Goal: Find specific page/section: Find specific page/section

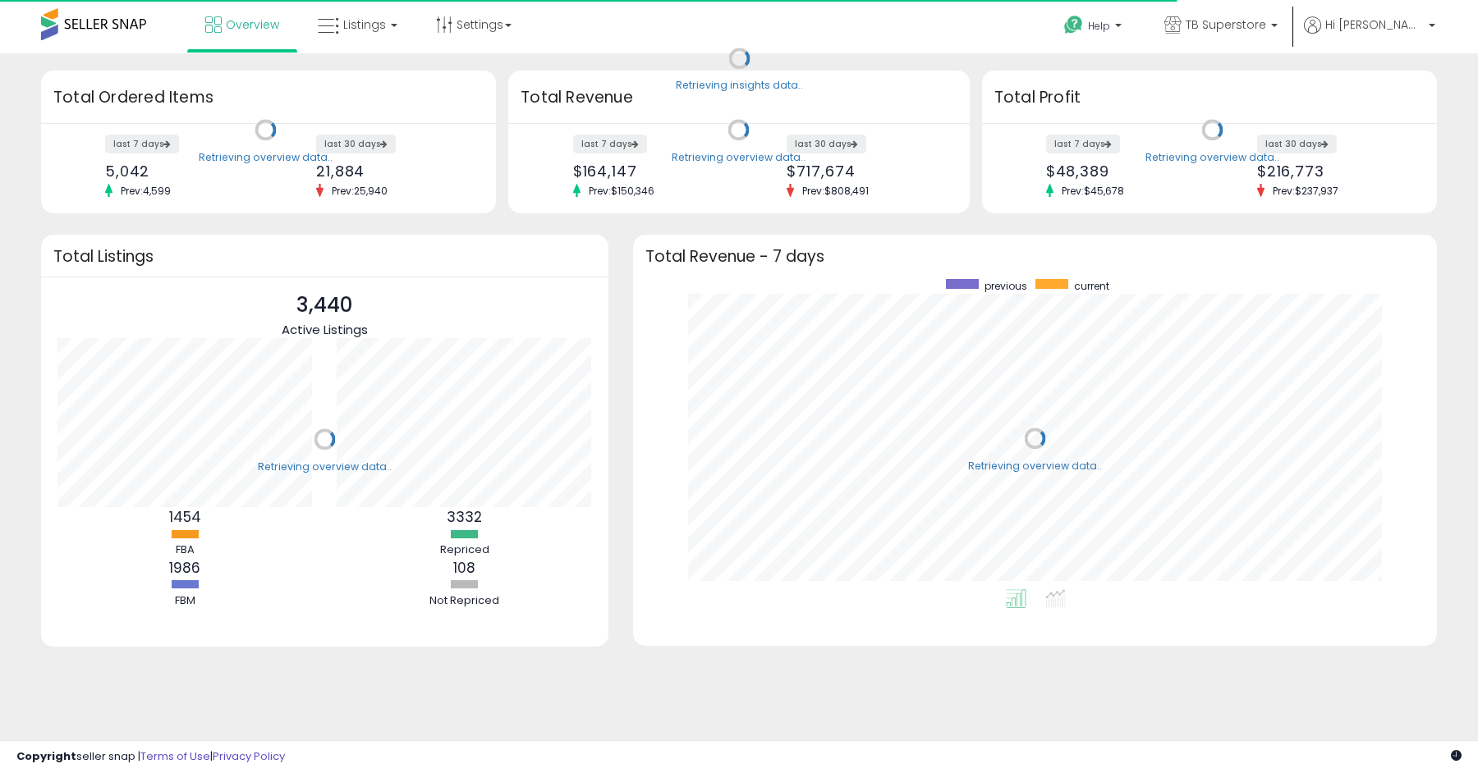
scroll to position [310, 770]
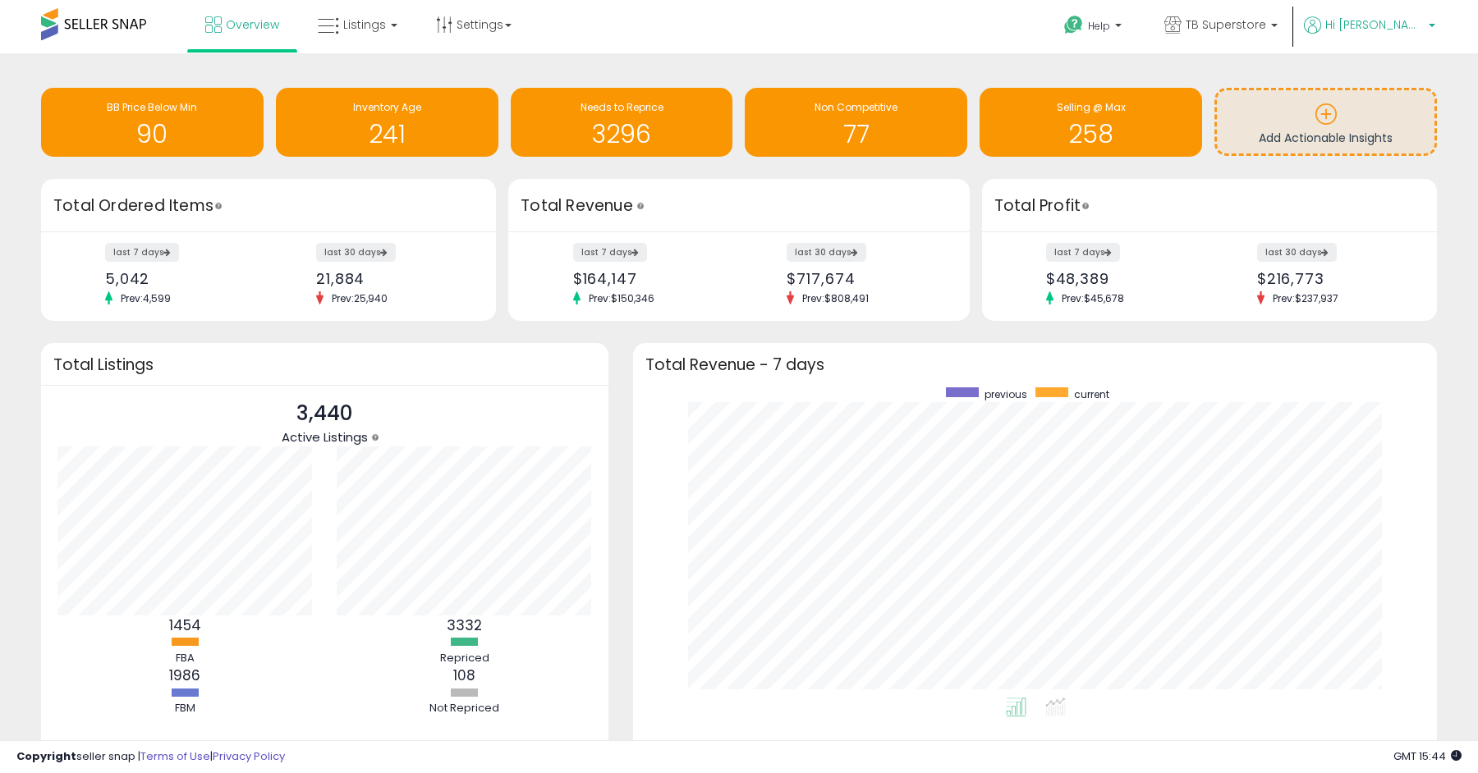
click at [1415, 26] on span "Hi [PERSON_NAME]" at bounding box center [1374, 24] width 99 height 16
click at [1405, 130] on link "Logout" at bounding box center [1401, 131] width 36 height 16
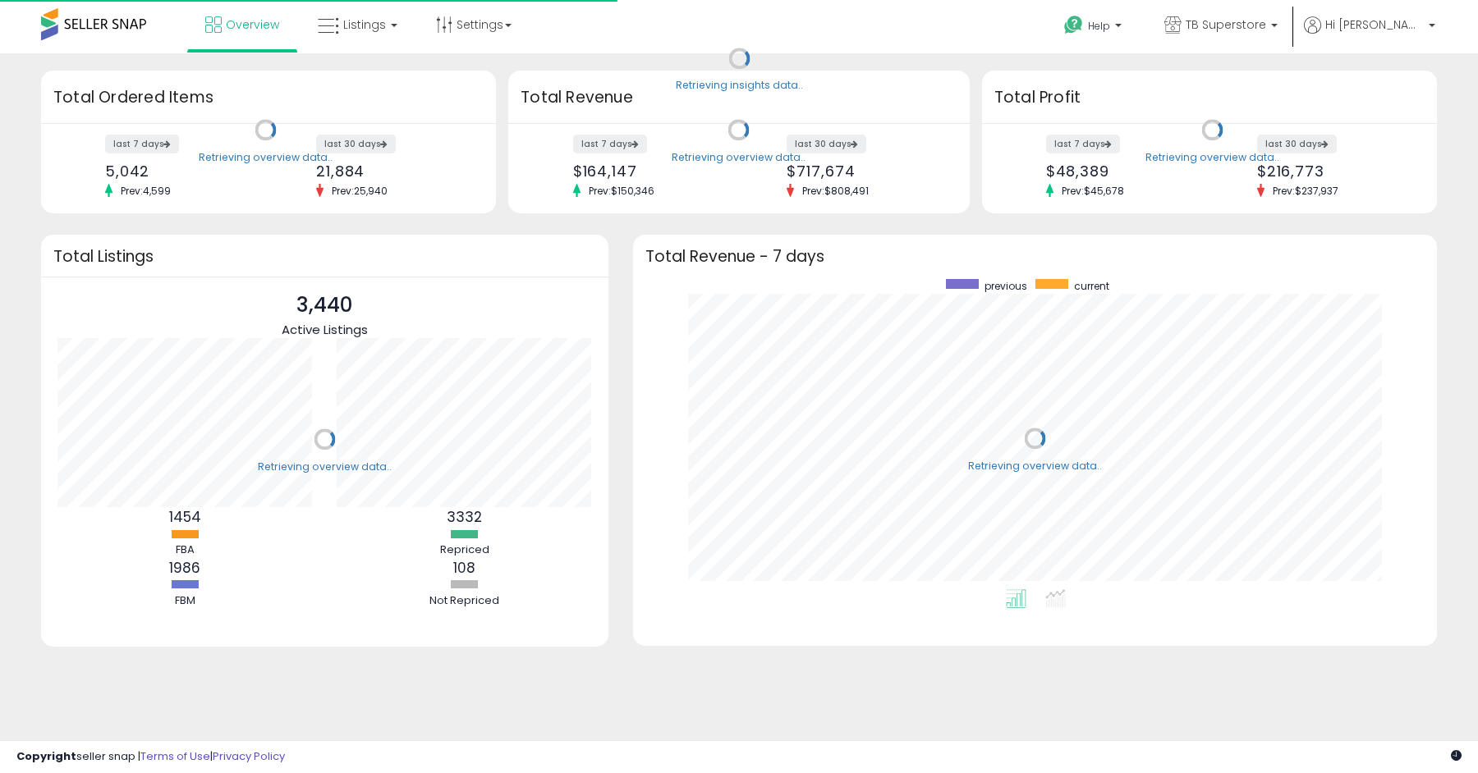
scroll to position [310, 770]
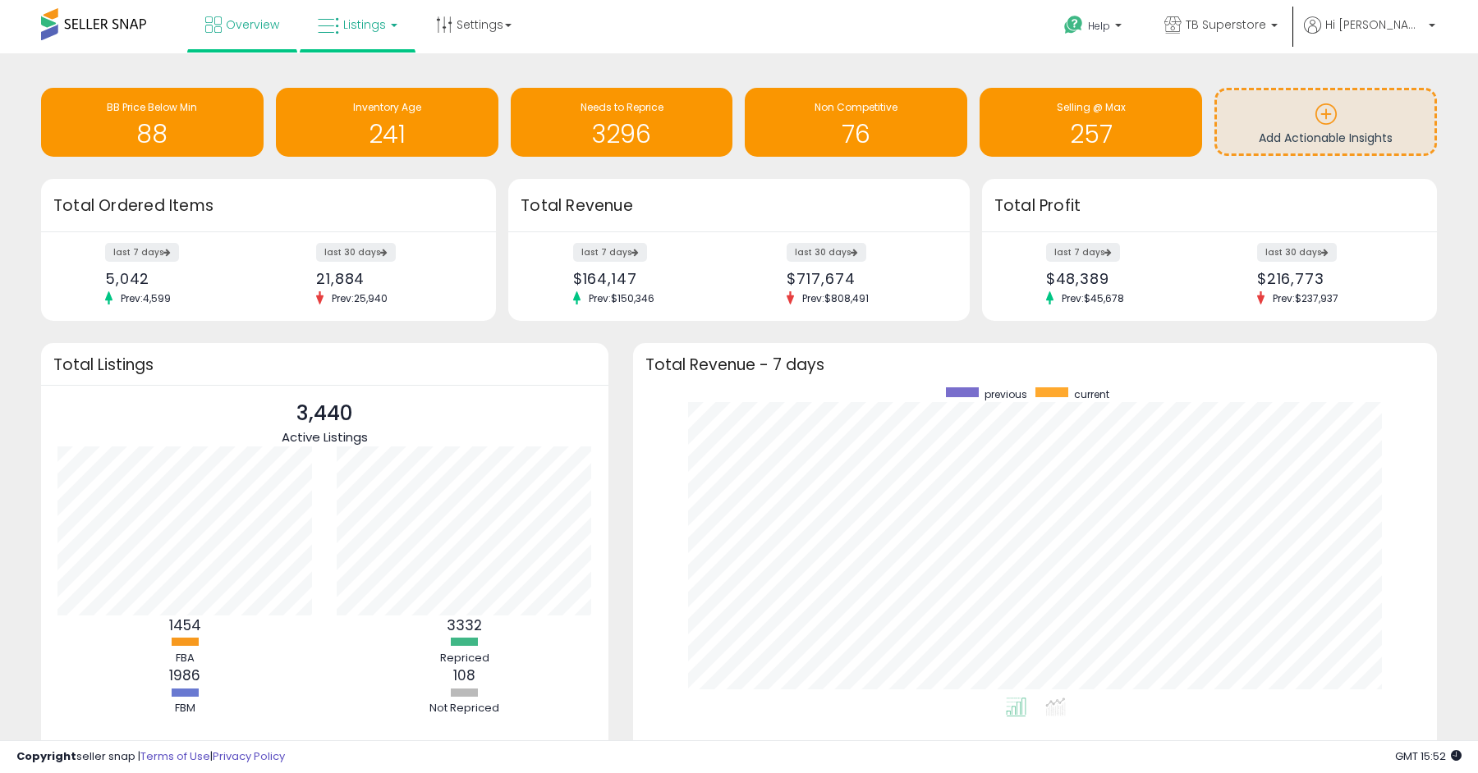
click at [351, 23] on span "Listings" at bounding box center [364, 24] width 43 height 16
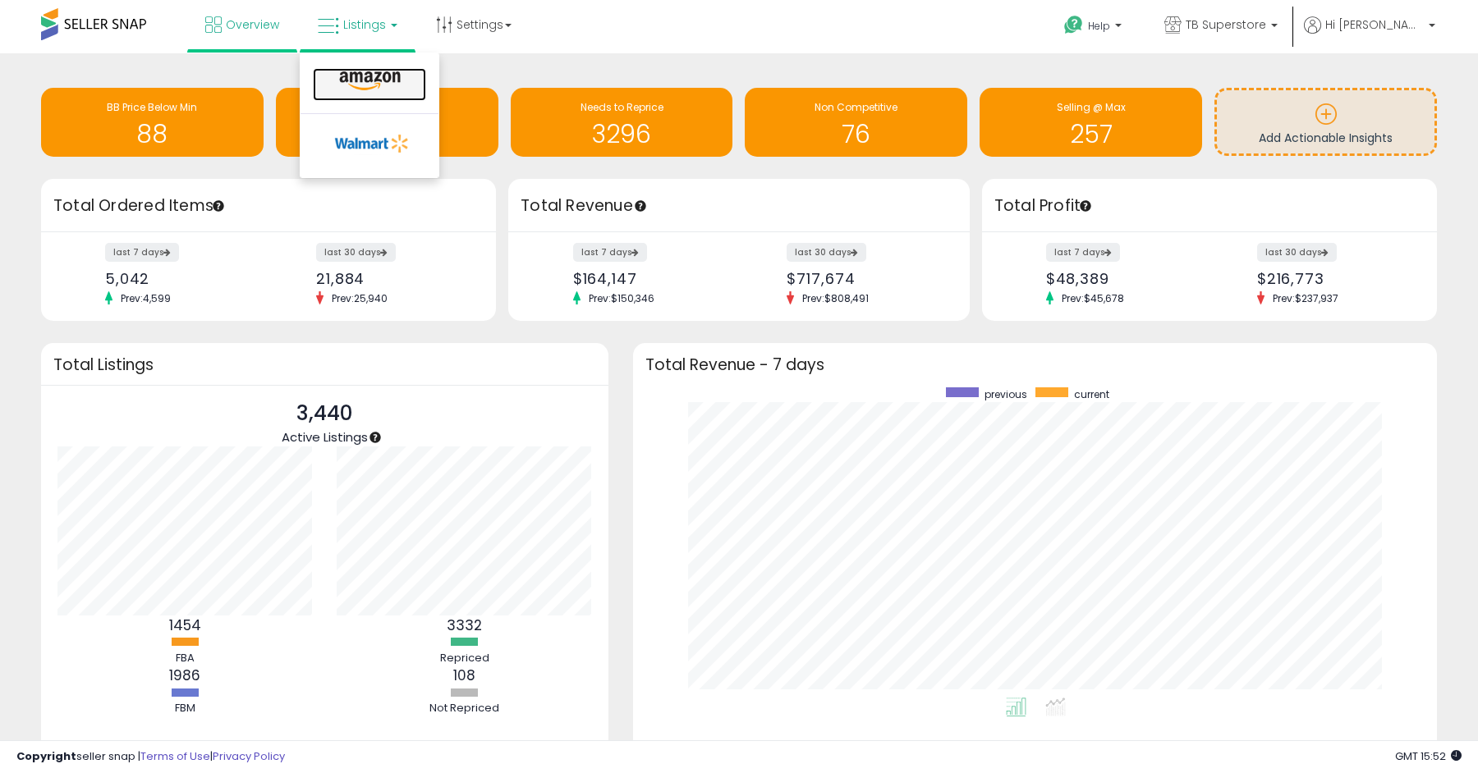
click at [357, 80] on icon at bounding box center [369, 81] width 71 height 21
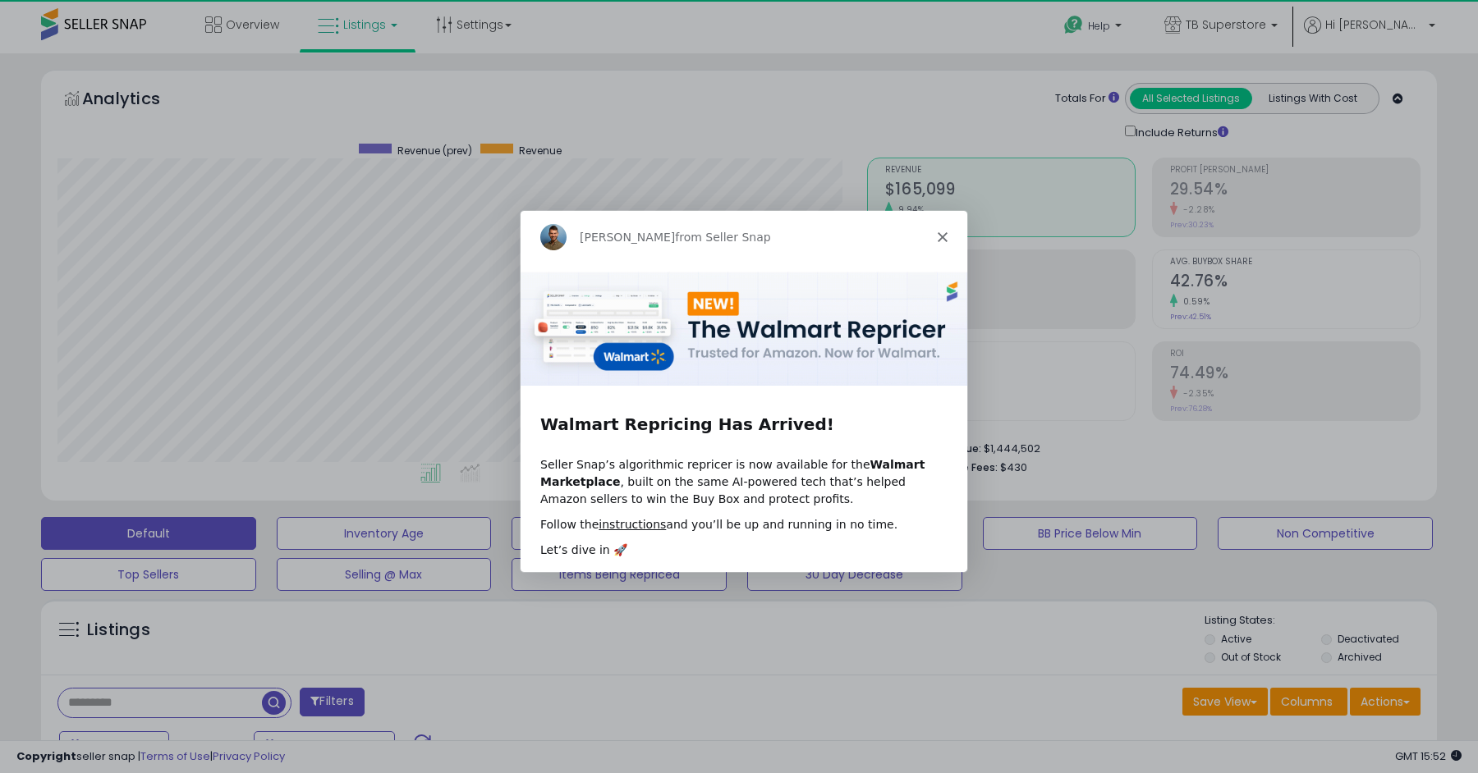
scroll to position [337, 809]
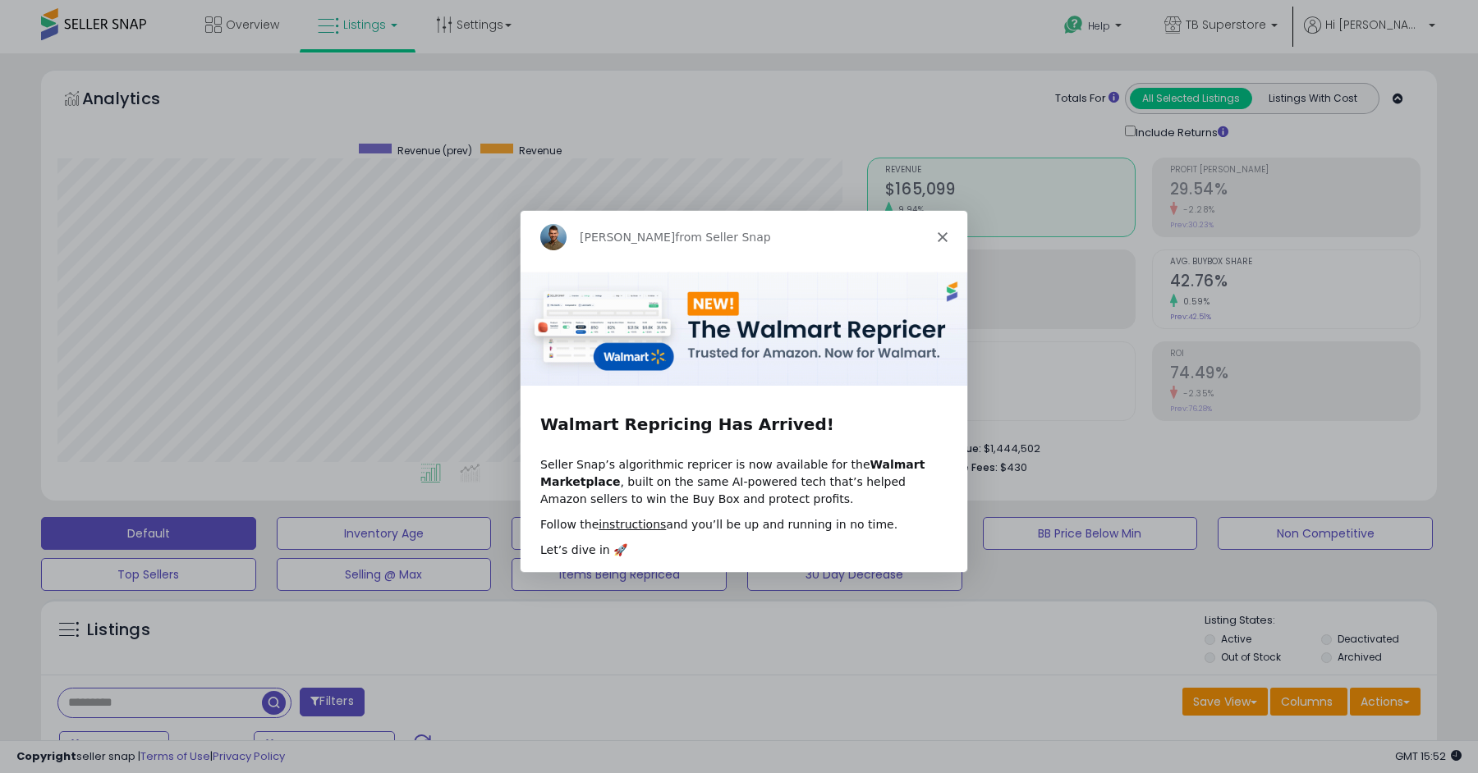
click at [940, 236] on icon "Close" at bounding box center [942, 236] width 10 height 10
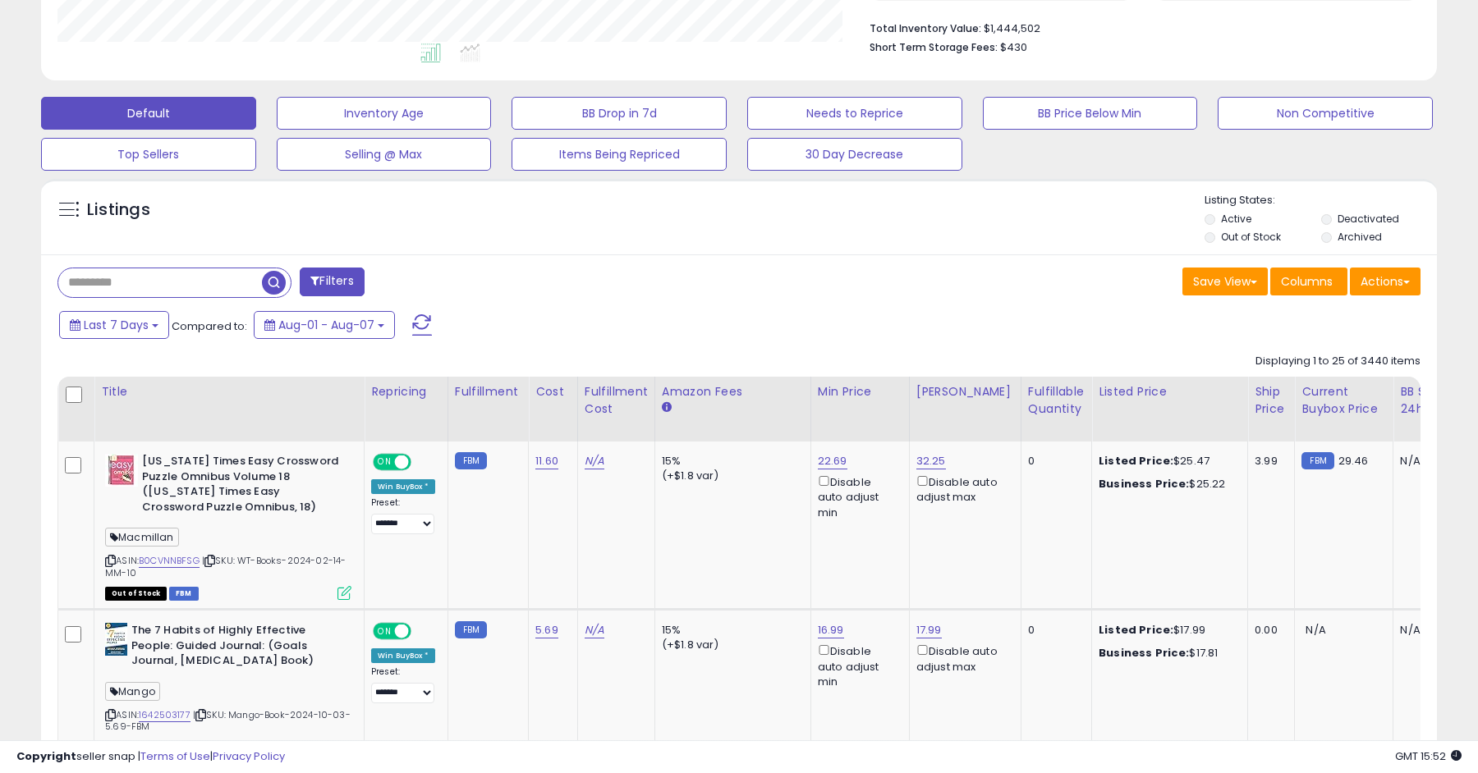
scroll to position [448, 0]
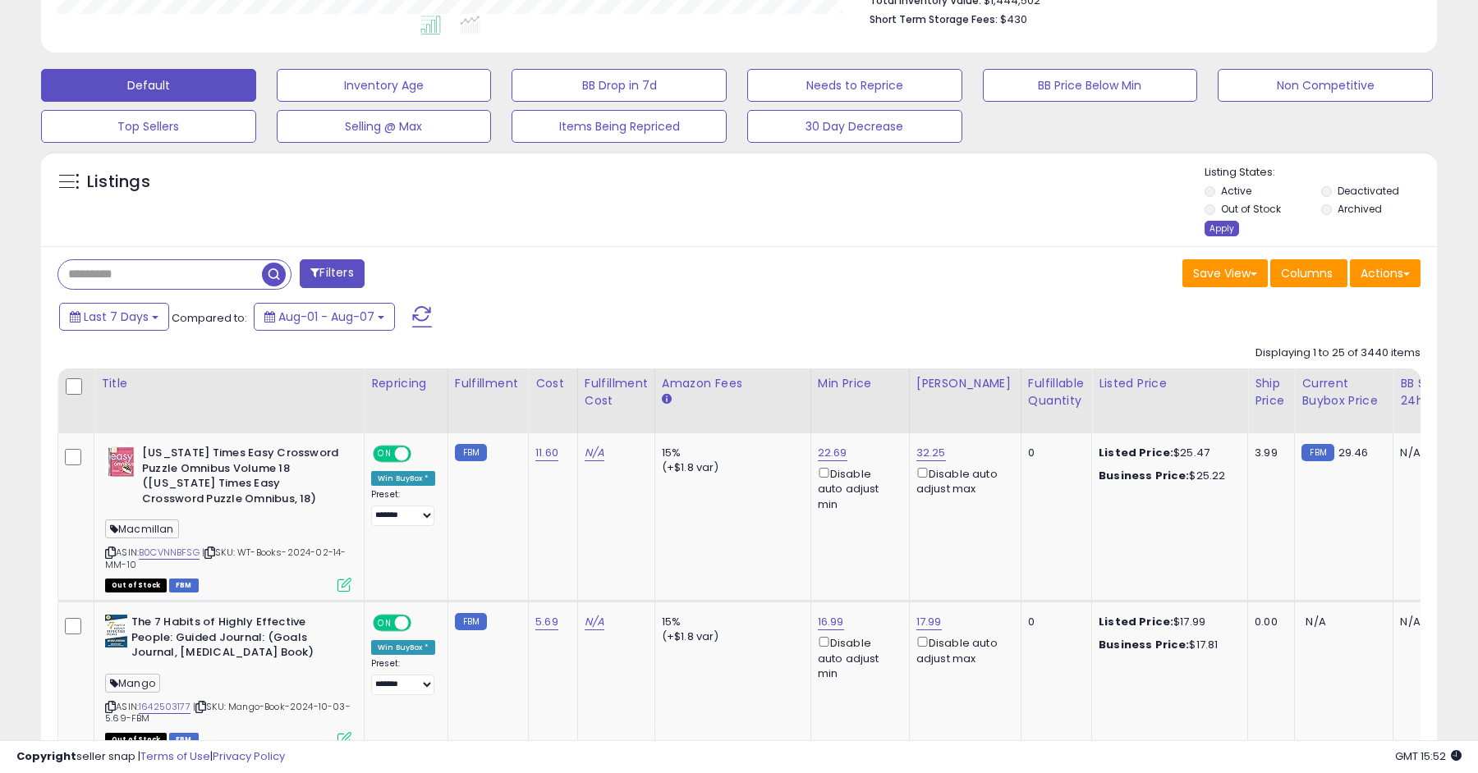
click at [1220, 231] on div "Apply" at bounding box center [1221, 229] width 34 height 16
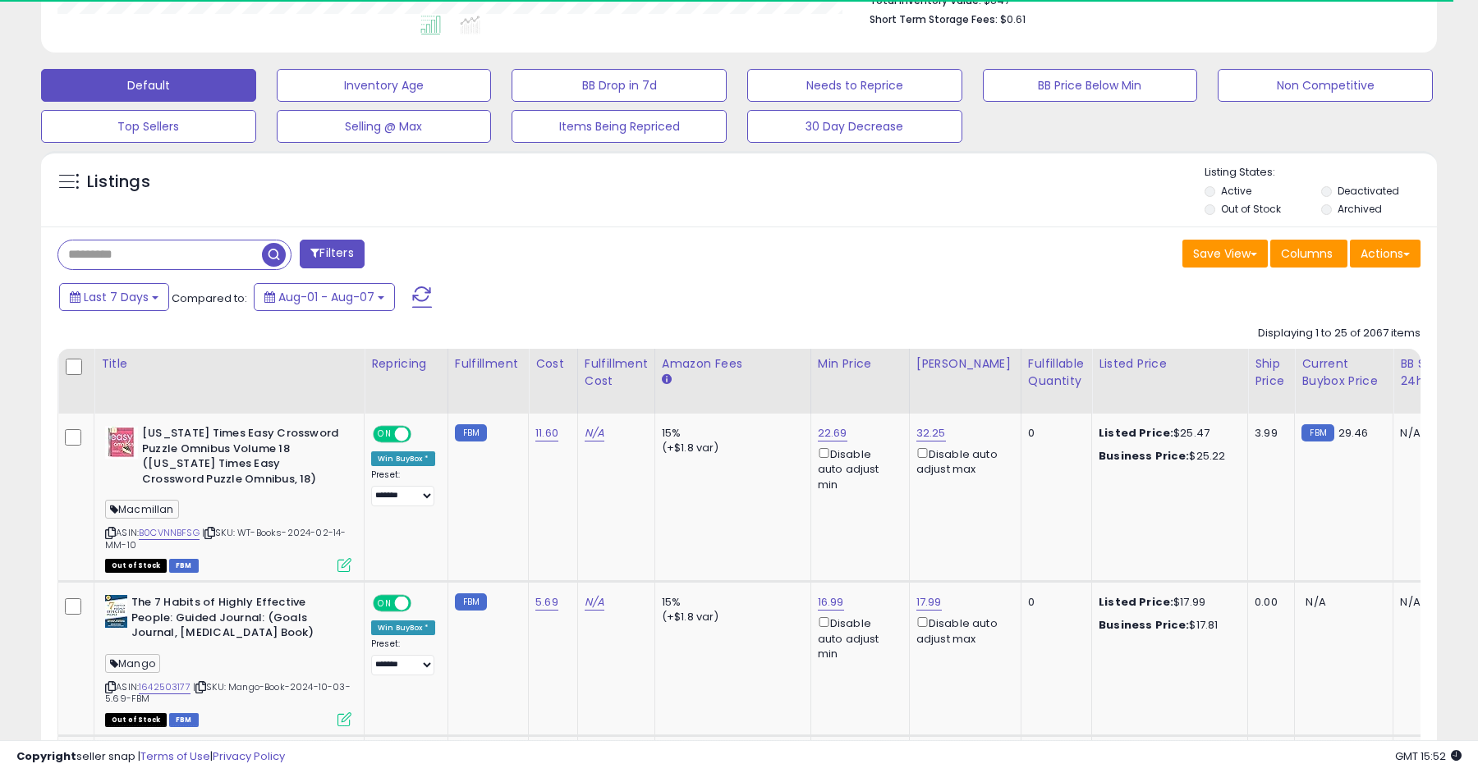
click at [1383, 267] on div "Actions [GEOGRAPHIC_DATA] Import Walmart Mapping Export Visible Columns Export …" at bounding box center [1385, 256] width 71 height 32
click at [1382, 254] on button "Actions" at bounding box center [1385, 254] width 71 height 28
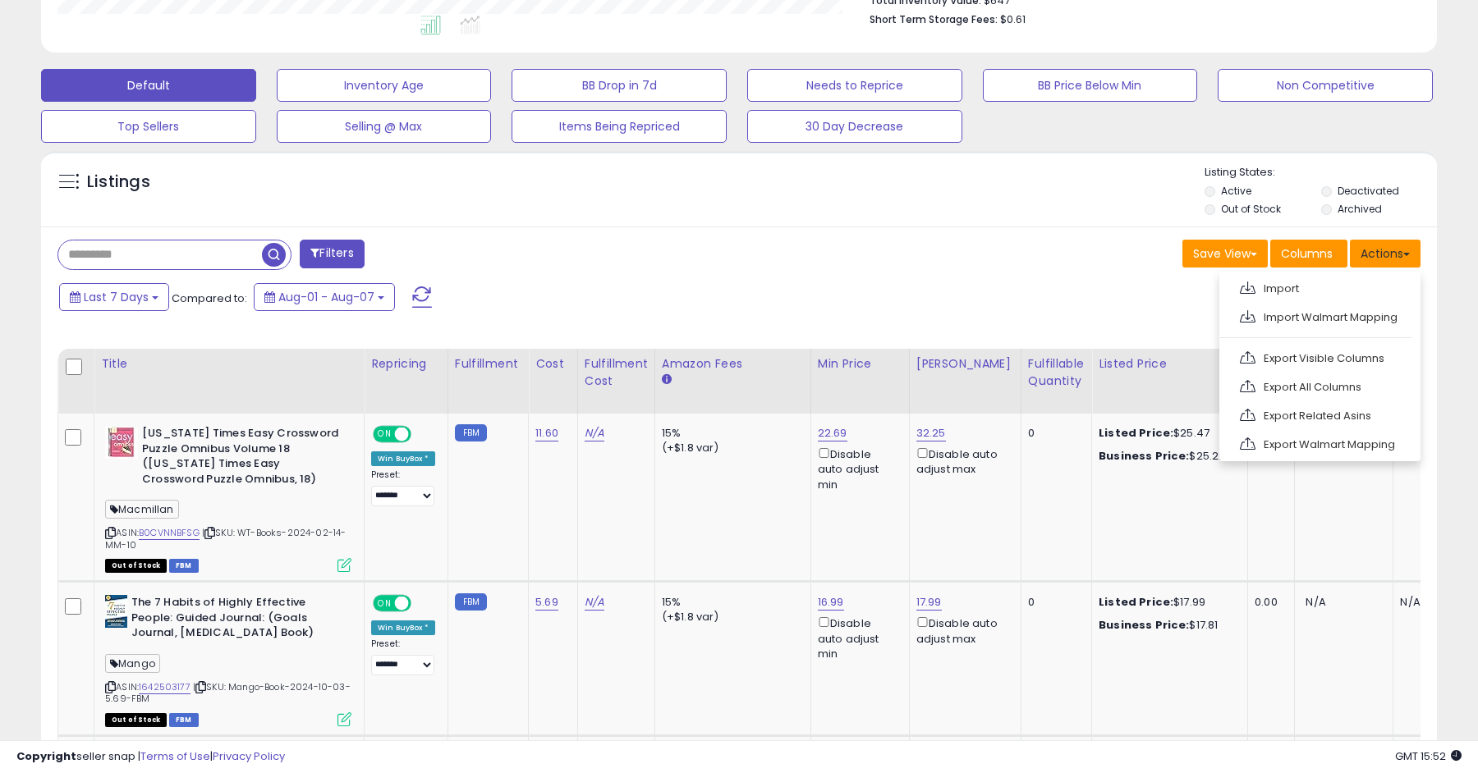
scroll to position [337, 809]
click at [1019, 252] on div "Save View Save As New View Update Current View Columns Actions Import Import Wa…" at bounding box center [1086, 256] width 694 height 32
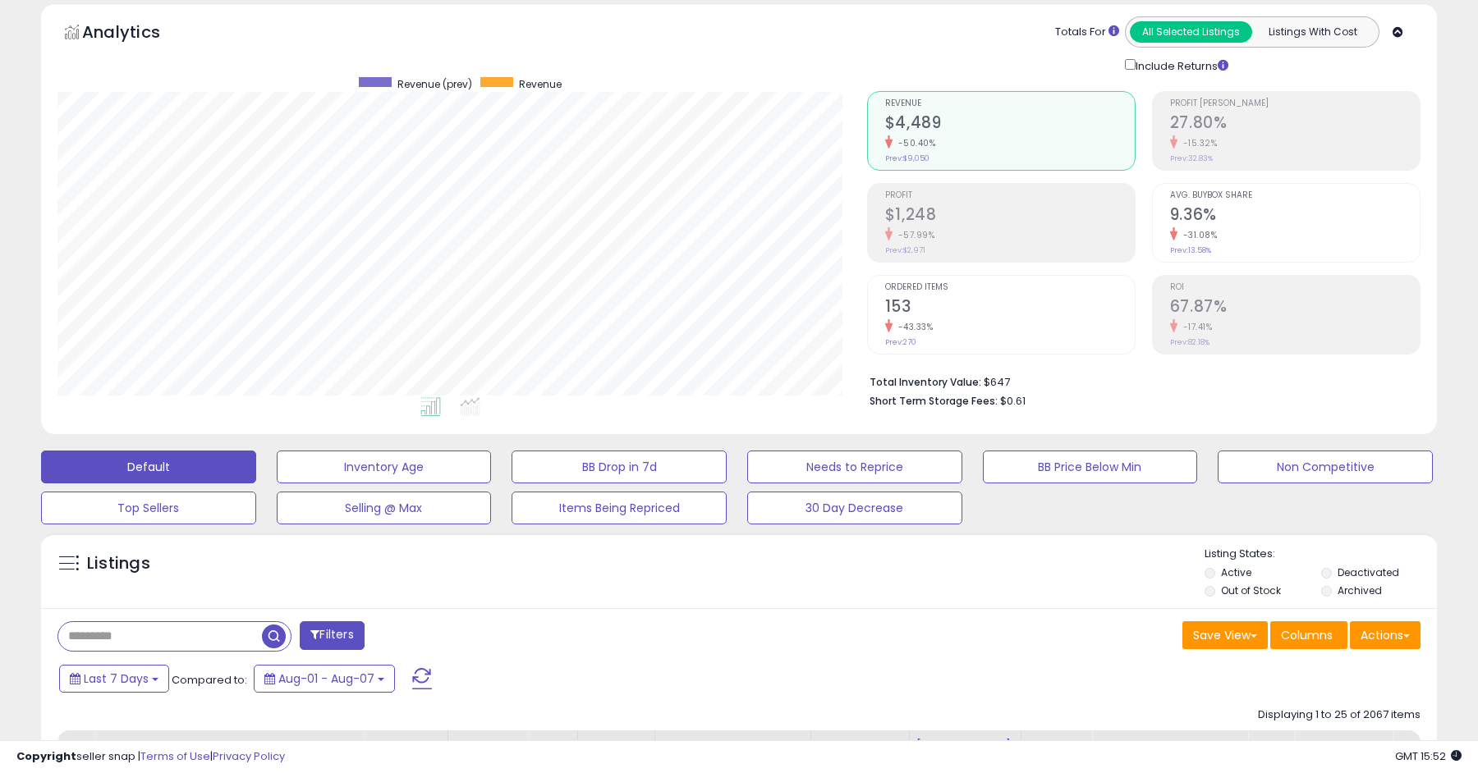
scroll to position [41, 0]
